Goal: Find specific page/section: Find specific page/section

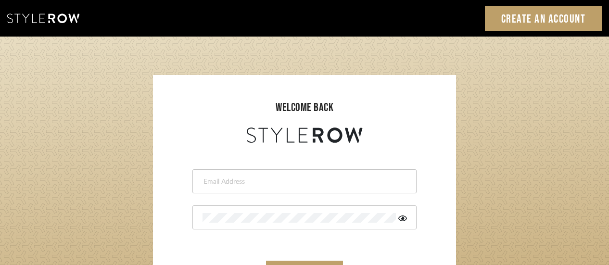
scroll to position [96, 0]
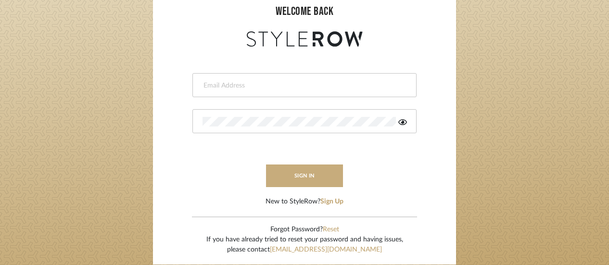
type input "[EMAIL_ADDRESS][DOMAIN_NAME]"
click at [308, 171] on button "sign in" at bounding box center [304, 176] width 77 height 23
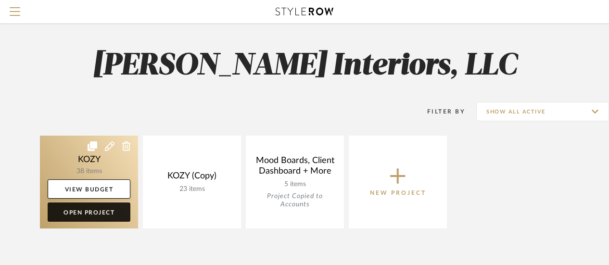
click at [94, 210] on link "Open Project" at bounding box center [89, 212] width 83 height 19
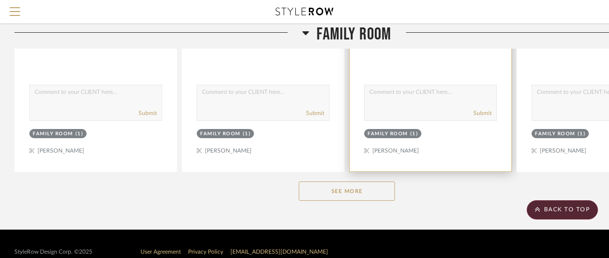
scroll to position [484, 0]
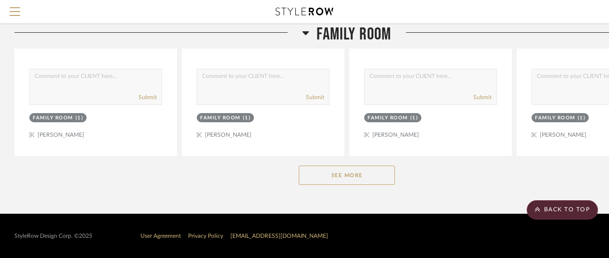
click at [355, 173] on button "See More" at bounding box center [347, 175] width 96 height 19
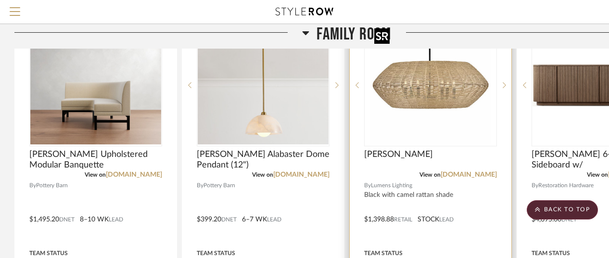
scroll to position [580, 0]
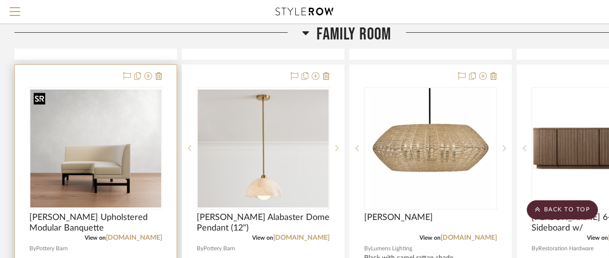
click at [112, 164] on img "0" at bounding box center [95, 149] width 131 height 118
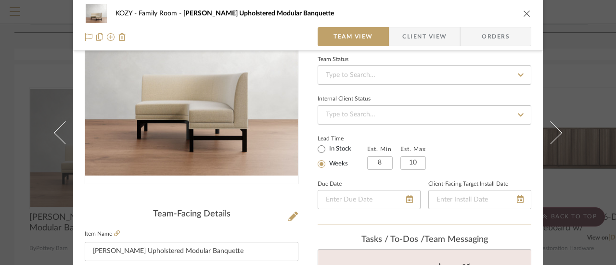
scroll to position [0, 0]
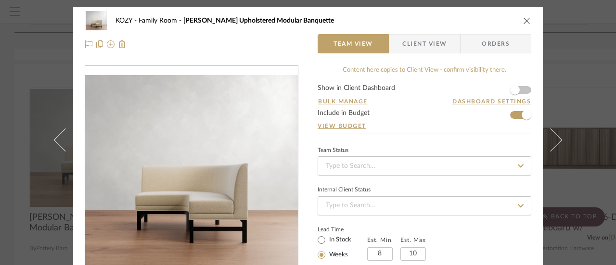
click at [525, 21] on icon "close" at bounding box center [527, 21] width 8 height 8
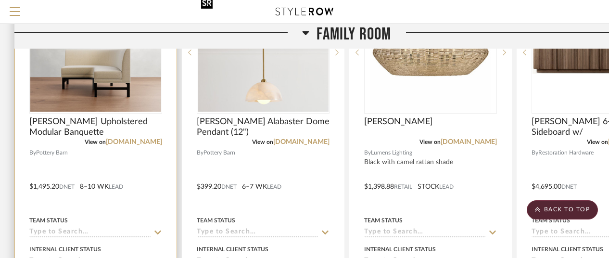
scroll to position [676, 0]
click at [137, 138] on link "potterybarn.com" at bounding box center [134, 141] width 56 height 7
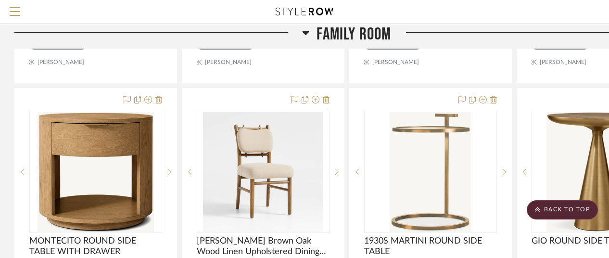
scroll to position [2265, 0]
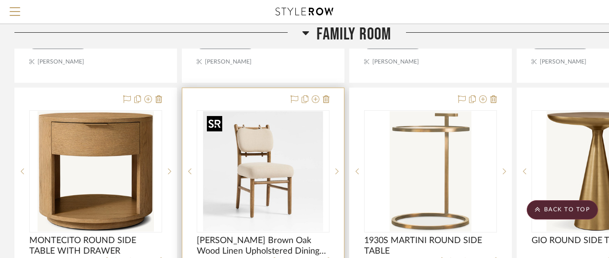
click at [264, 165] on img "0" at bounding box center [263, 171] width 120 height 120
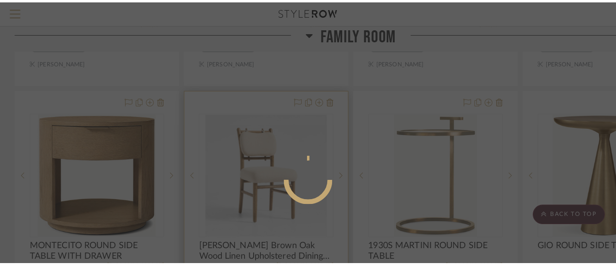
scroll to position [0, 0]
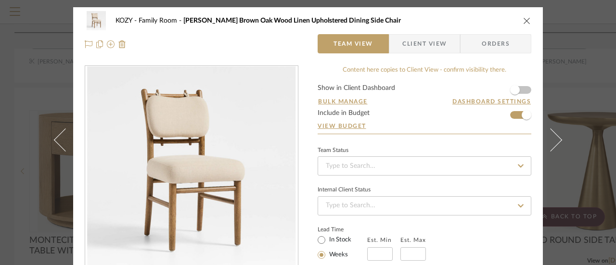
click at [524, 17] on icon "close" at bounding box center [527, 21] width 8 height 8
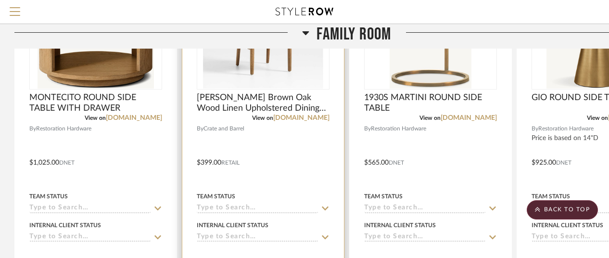
scroll to position [2409, 0]
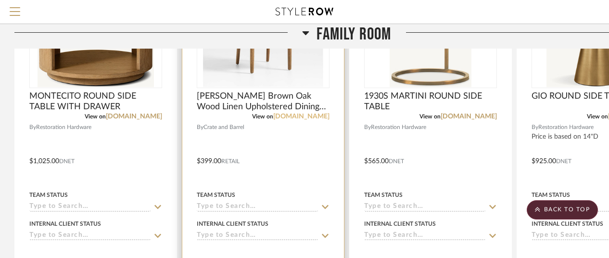
click at [307, 115] on link "crateandbarrel.com" at bounding box center [301, 116] width 56 height 7
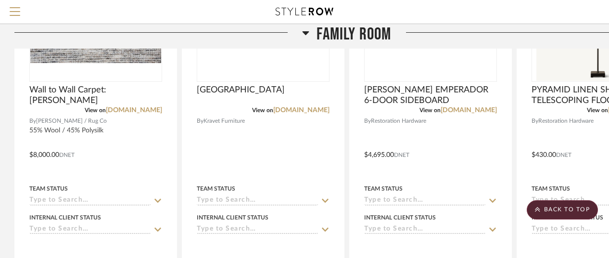
scroll to position [2698, 0]
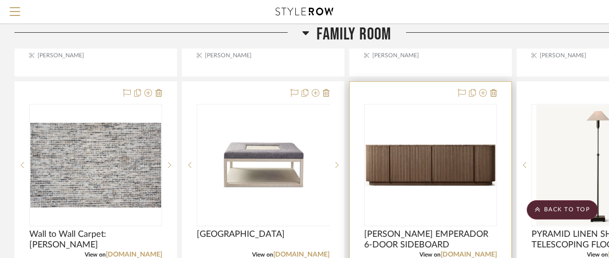
click at [0, 0] on img at bounding box center [0, 0] width 0 height 0
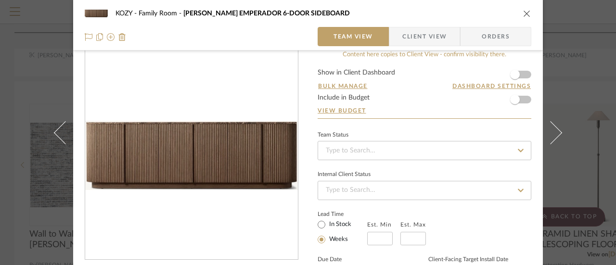
scroll to position [0, 0]
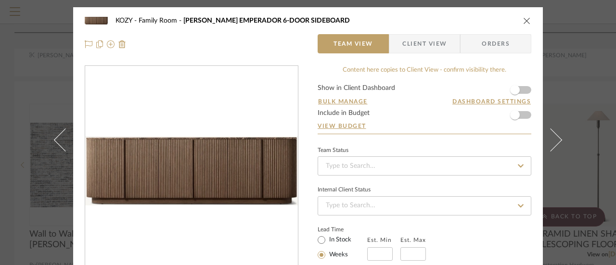
click at [527, 19] on icon "close" at bounding box center [527, 21] width 8 height 8
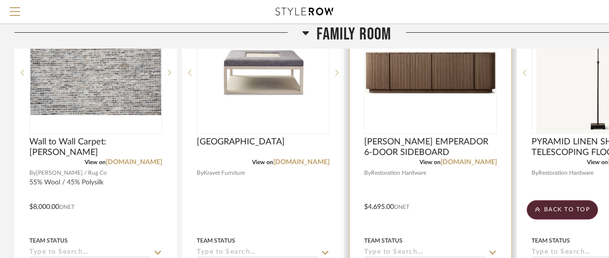
scroll to position [2794, 0]
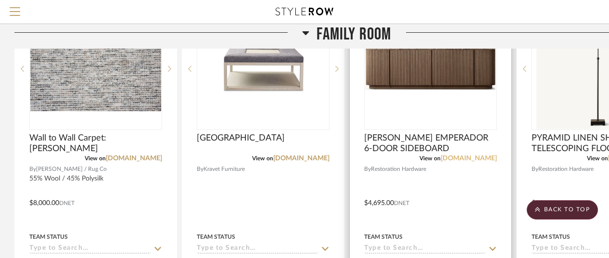
click at [478, 157] on link "rh.com" at bounding box center [469, 158] width 56 height 7
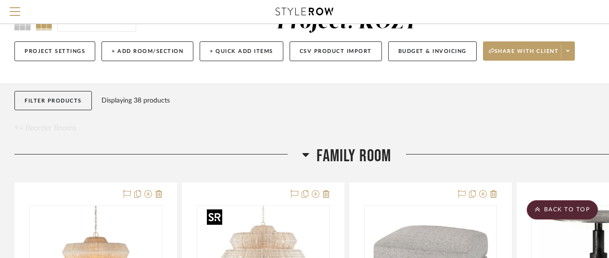
scroll to position [0, 0]
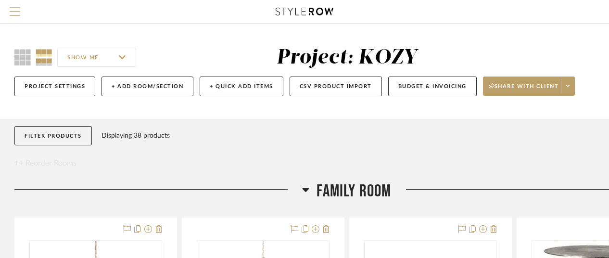
click at [14, 14] on span "Menu" at bounding box center [15, 14] width 11 height 14
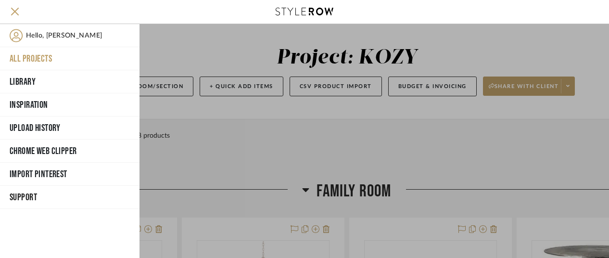
click at [42, 57] on button "All Projects" at bounding box center [70, 58] width 140 height 23
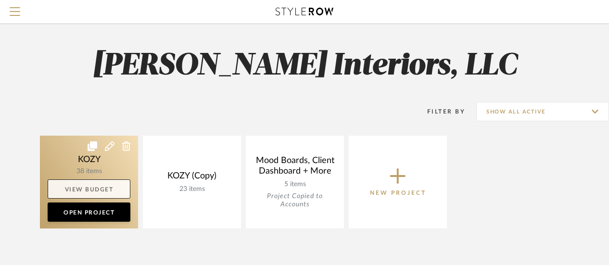
click at [90, 186] on link "View Budget" at bounding box center [89, 189] width 83 height 19
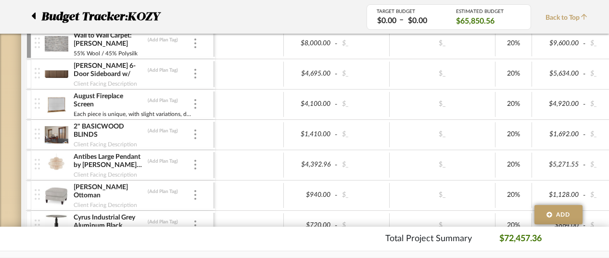
scroll to position [385, 0]
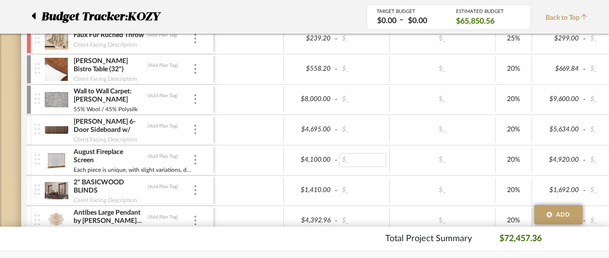
drag, startPoint x: 380, startPoint y: 170, endPoint x: 348, endPoint y: 157, distance: 34.3
